Goal: Transaction & Acquisition: Purchase product/service

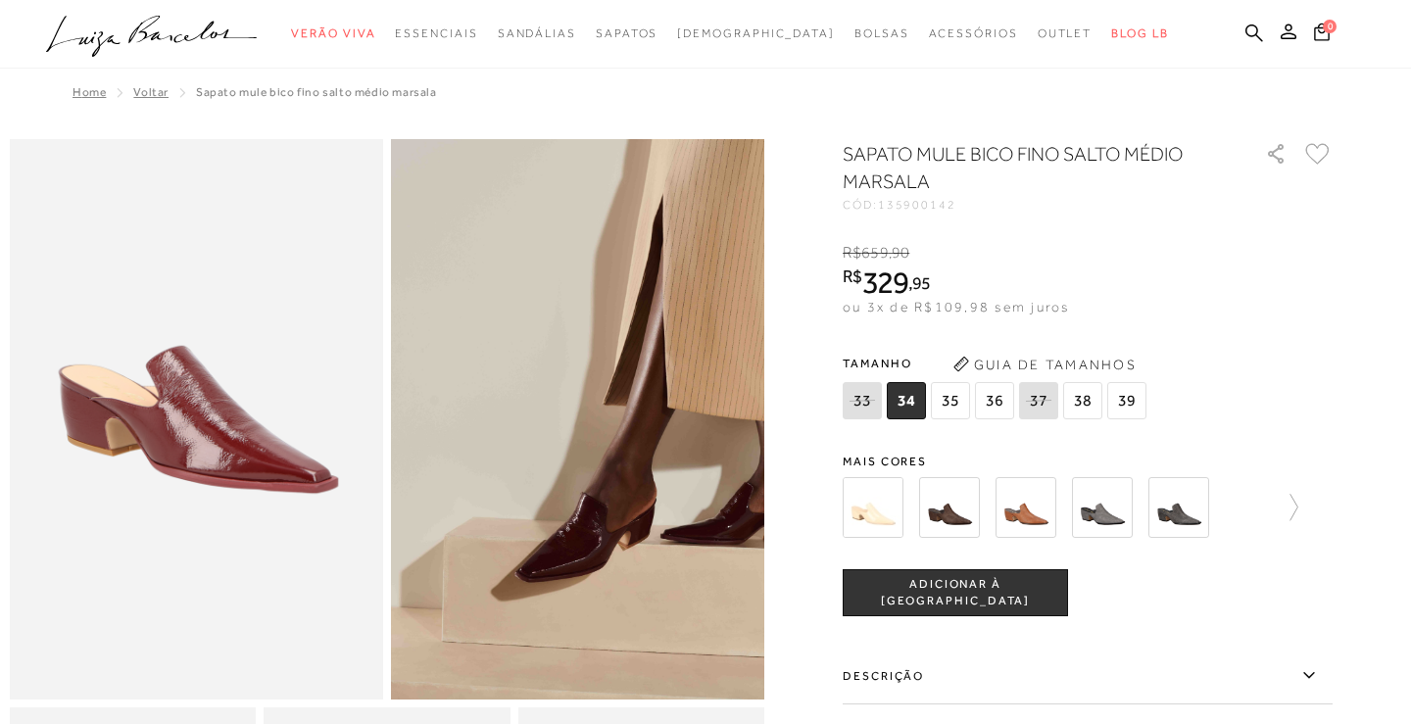
click at [998, 404] on span "36" at bounding box center [994, 400] width 39 height 37
click at [873, 509] on img at bounding box center [872, 507] width 61 height 61
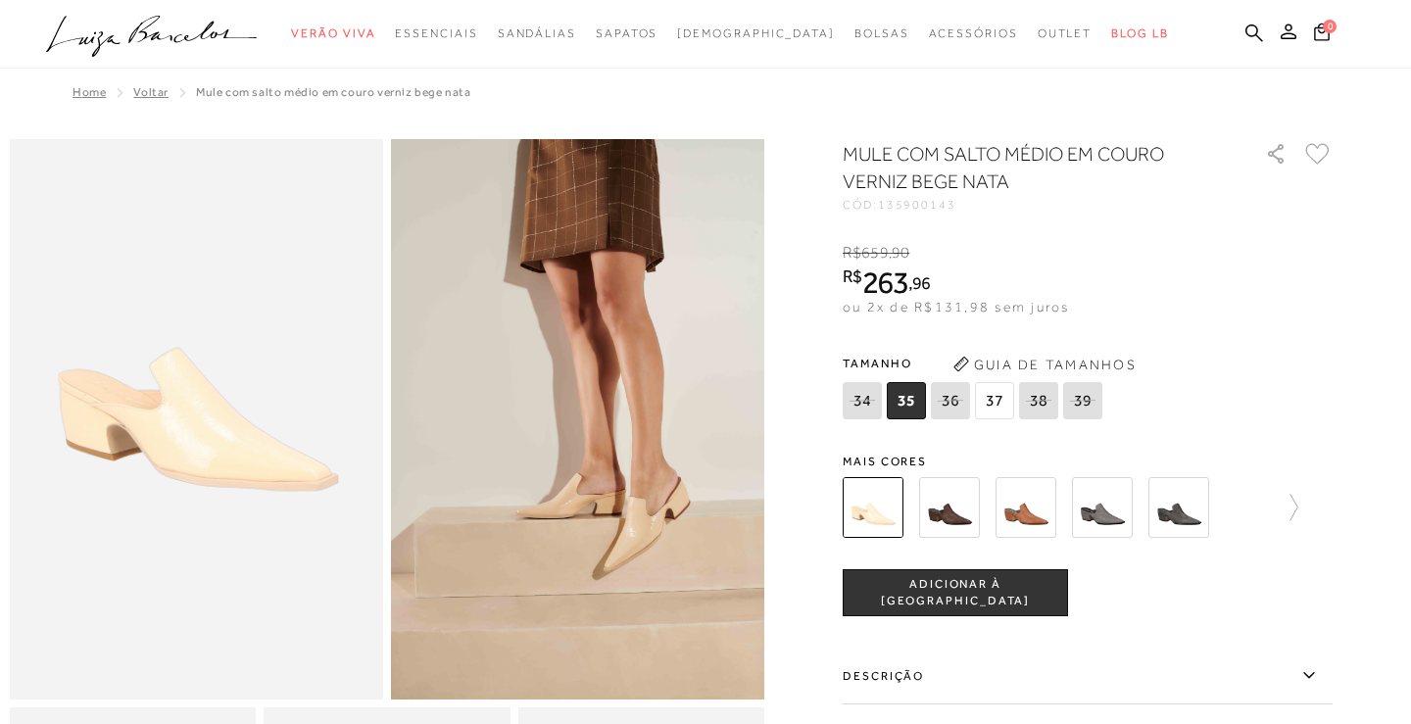
click at [957, 513] on img at bounding box center [949, 507] width 61 height 61
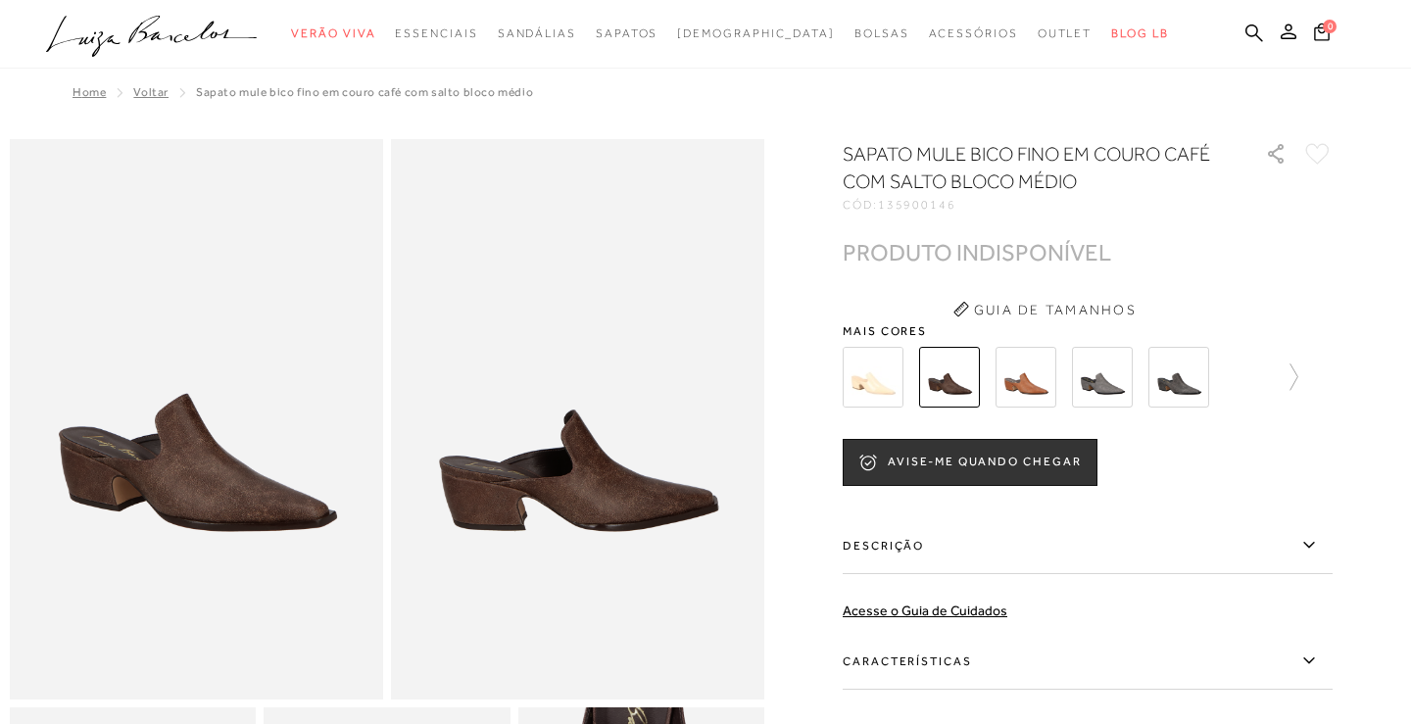
click at [1095, 382] on img at bounding box center [1102, 377] width 61 height 61
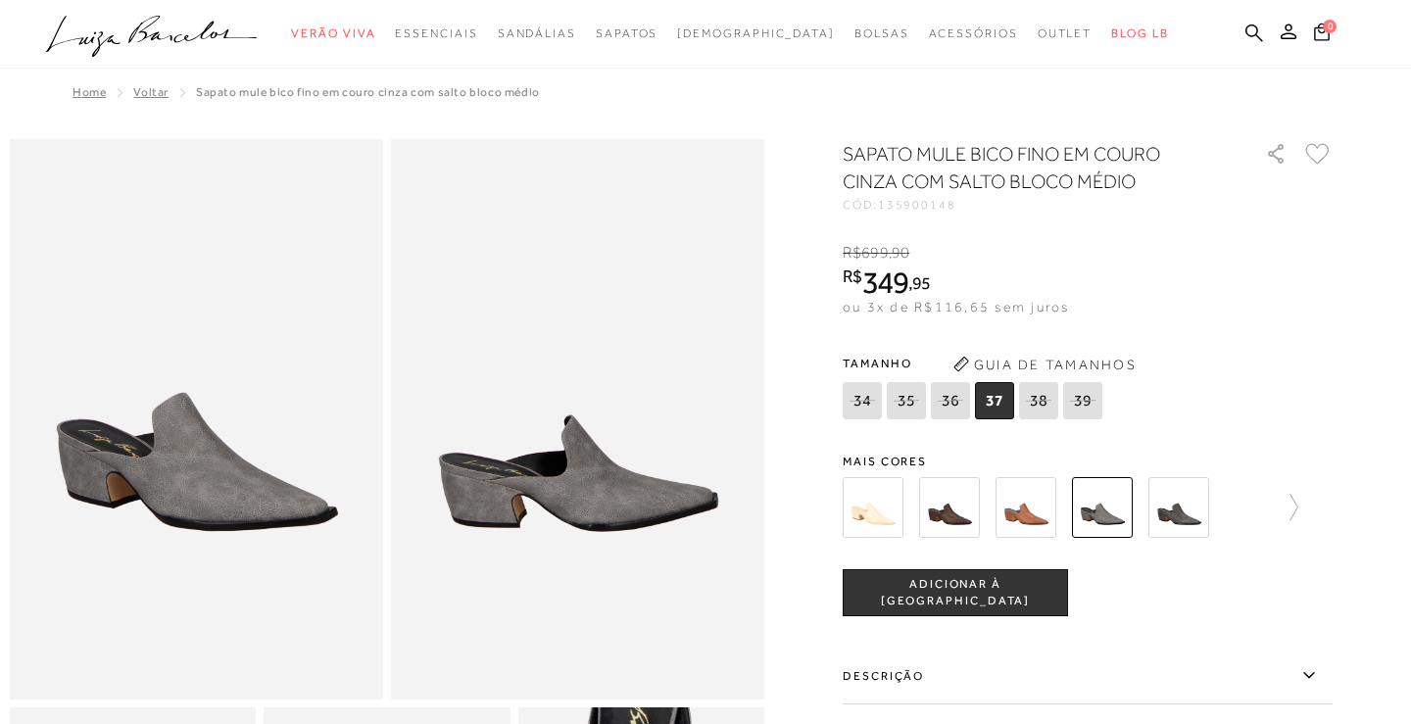
click at [1174, 511] on img at bounding box center [1178, 507] width 61 height 61
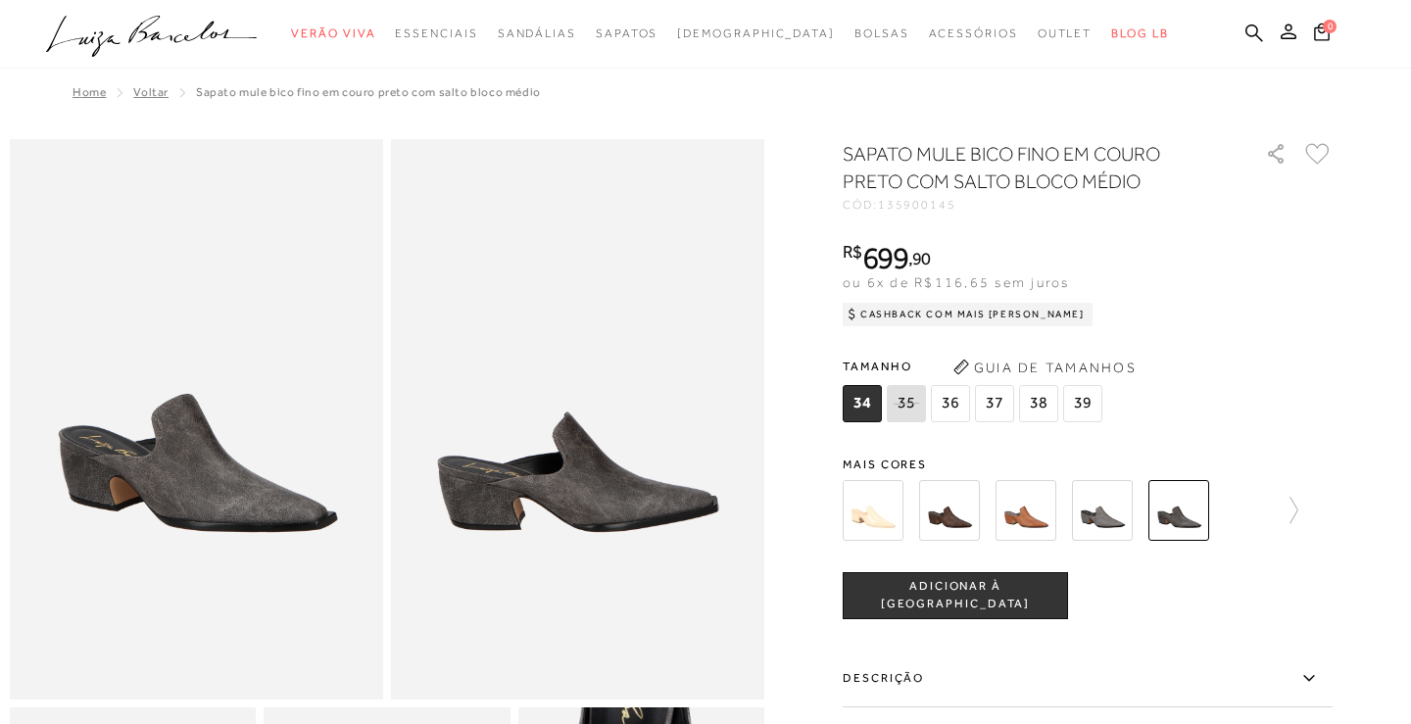
click at [881, 516] on img at bounding box center [872, 510] width 61 height 61
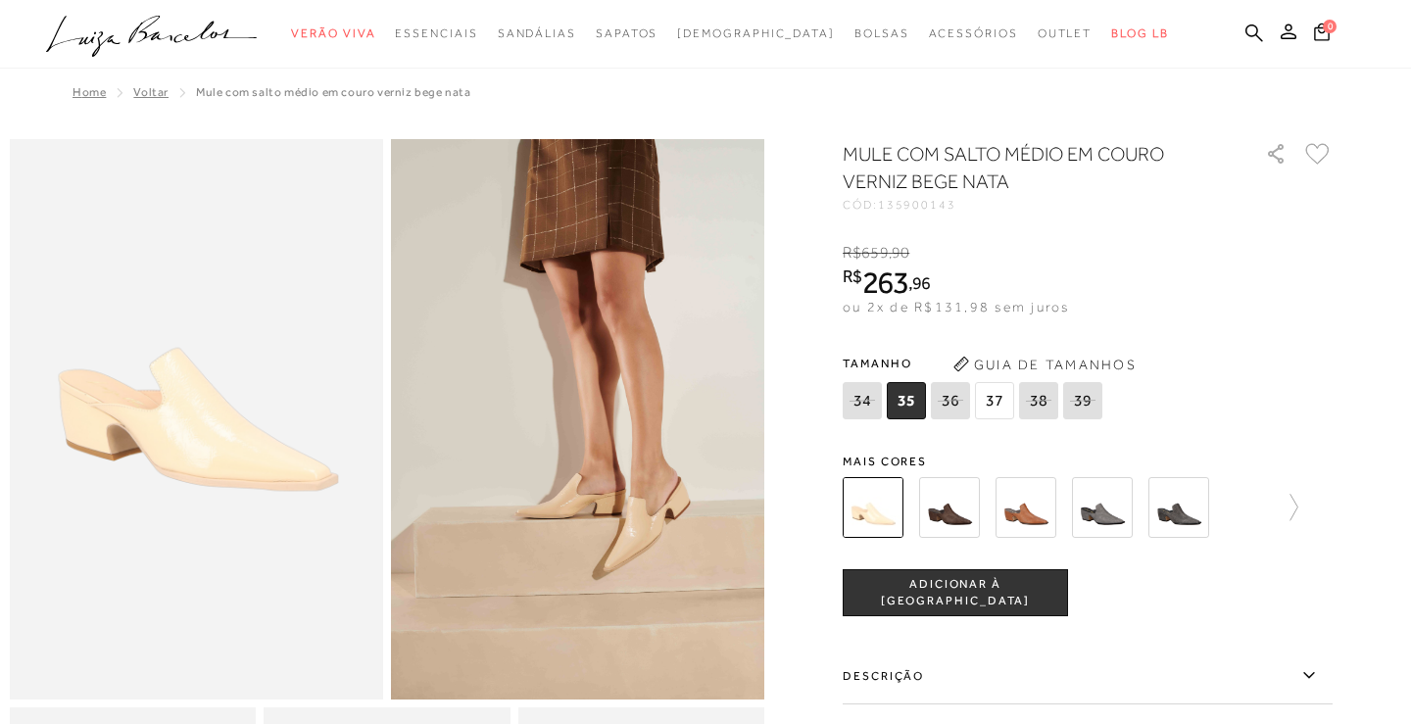
click at [952, 404] on icon at bounding box center [949, 400] width 27 height 24
select select
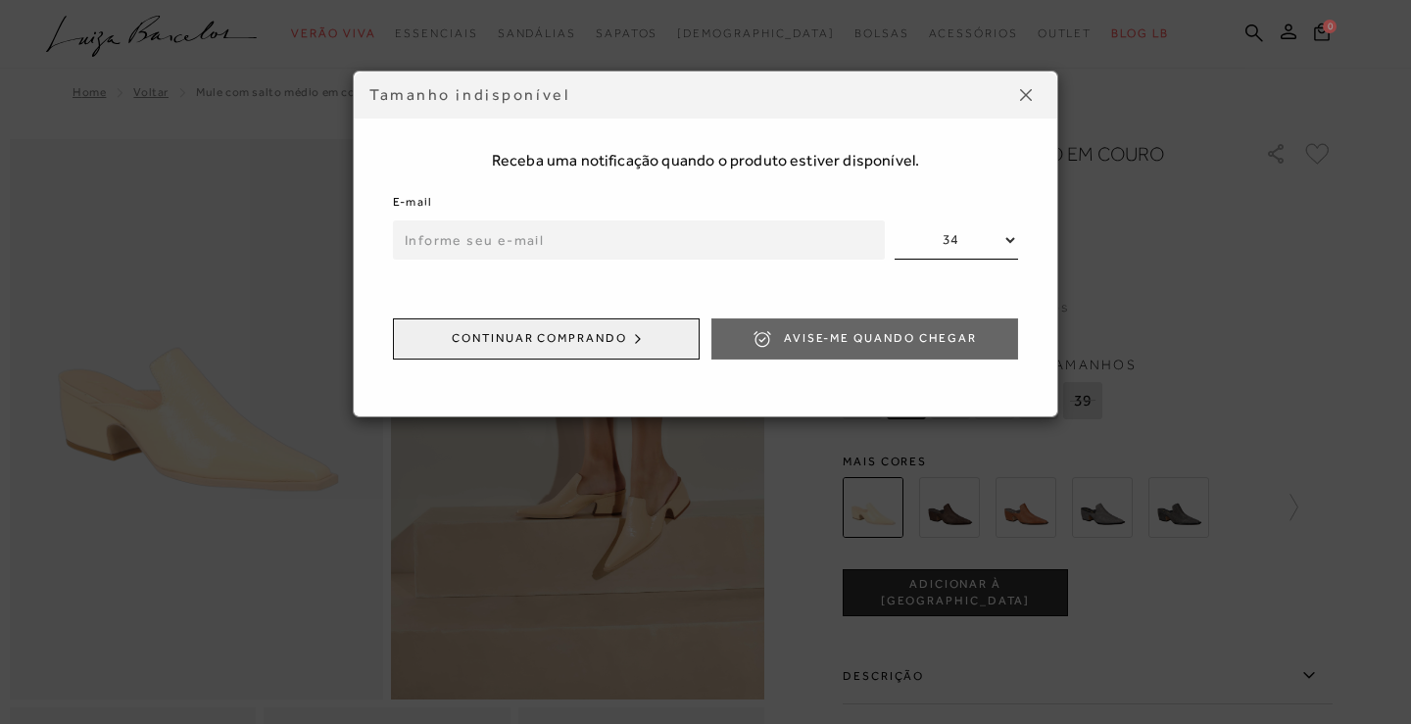
click at [1031, 89] on button at bounding box center [1025, 94] width 31 height 31
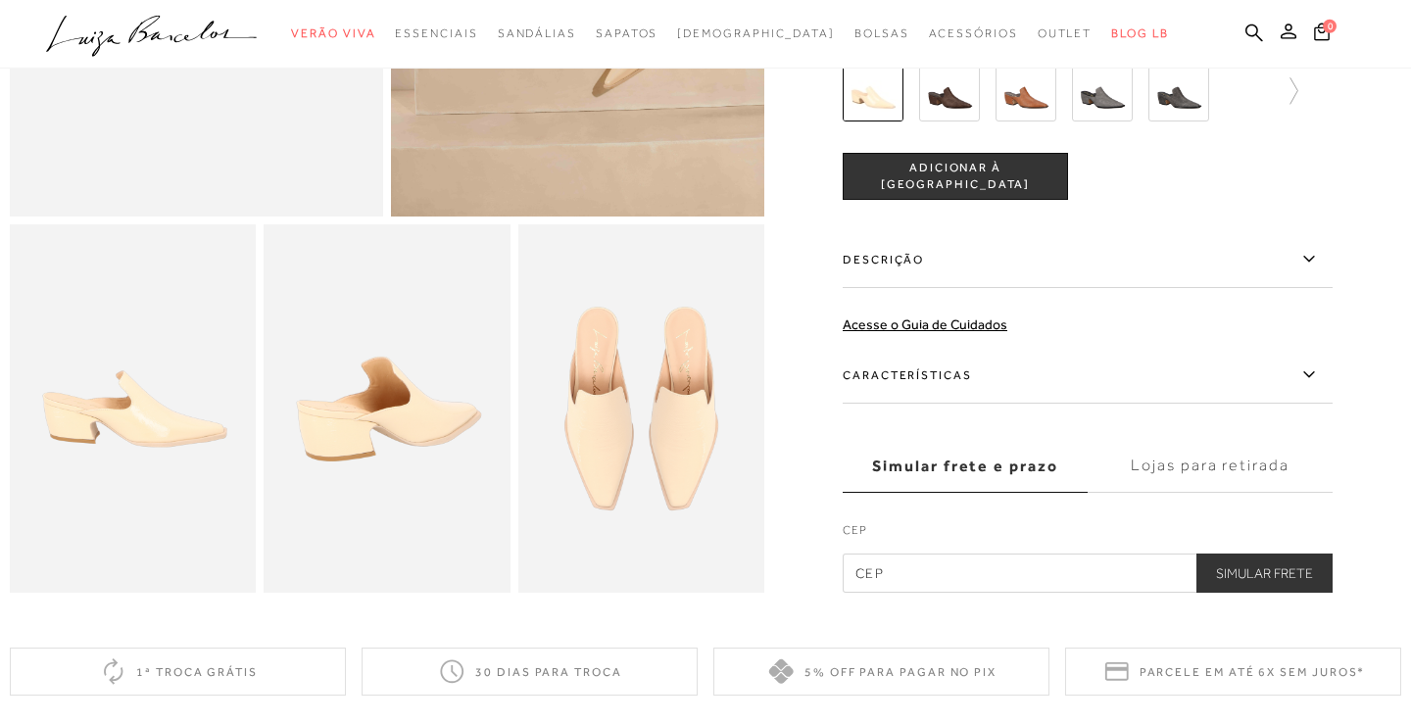
scroll to position [699, 0]
